Goal: Go to known website: Access a specific website the user already knows

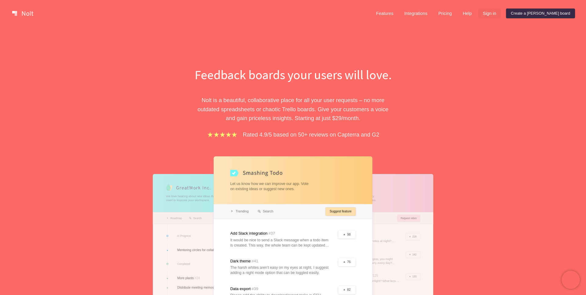
click at [501, 14] on link "Sign in" at bounding box center [489, 14] width 23 height 10
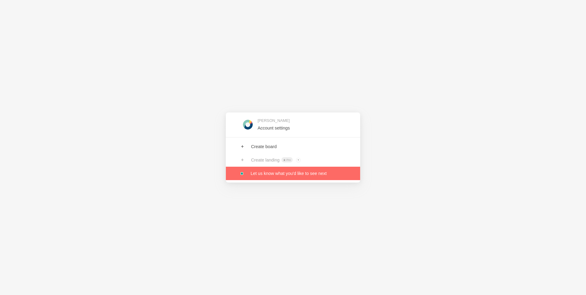
click at [270, 171] on link at bounding box center [293, 173] width 134 height 13
